Goal: Find specific page/section: Find specific page/section

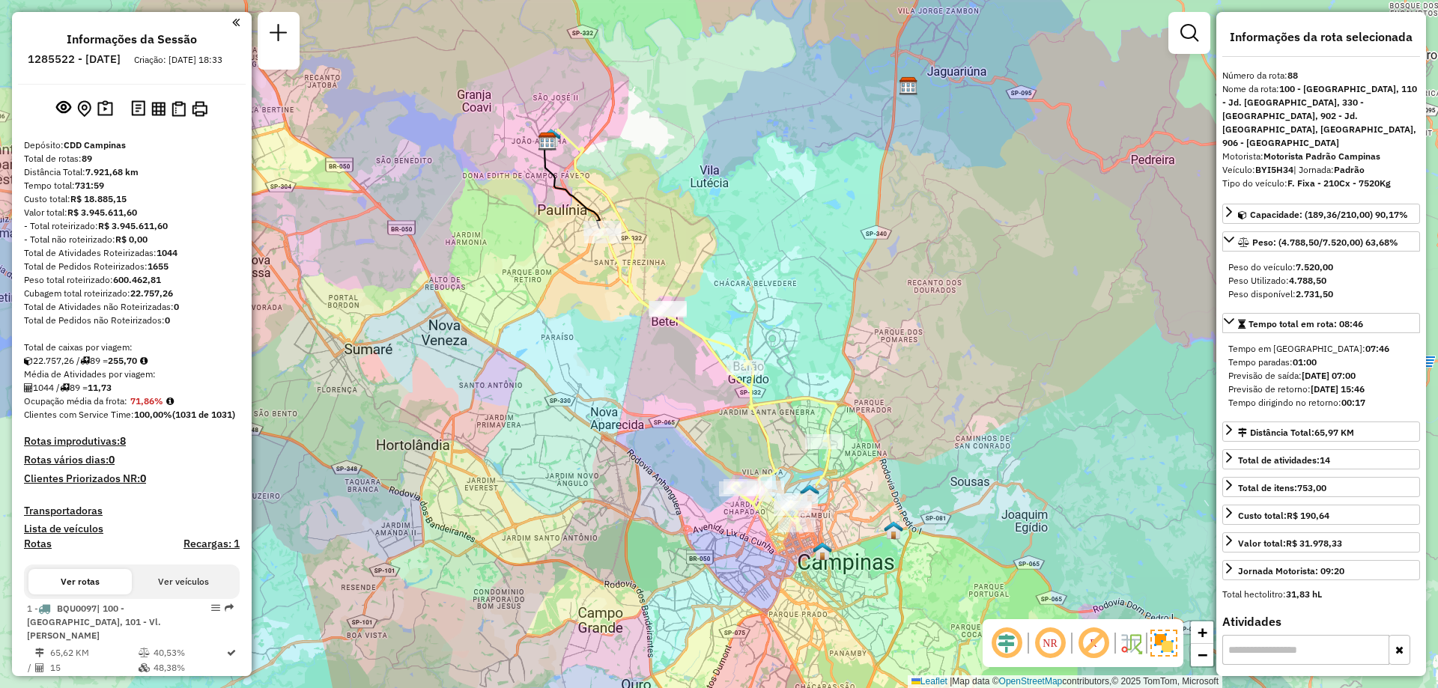
select select "**********"
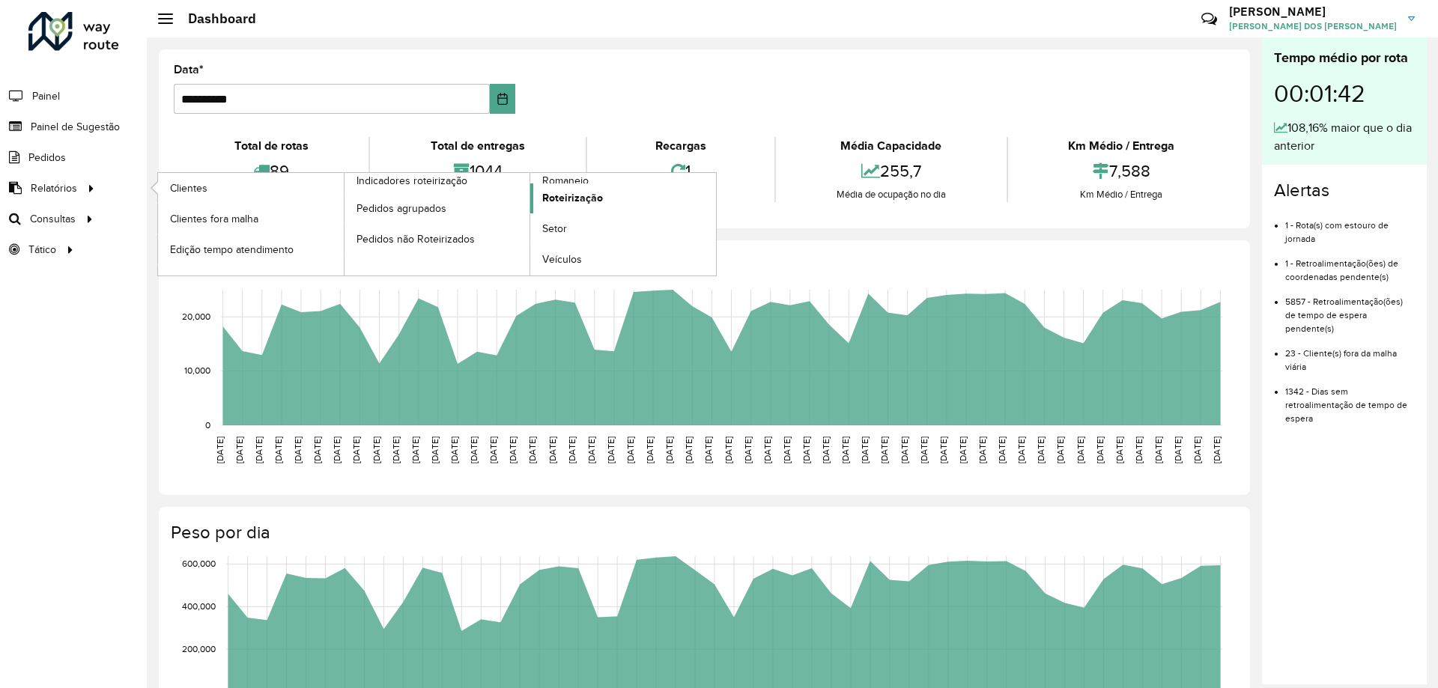
click at [550, 199] on span "Roteirização" at bounding box center [572, 198] width 61 height 16
